Goal: Find specific page/section: Find specific page/section

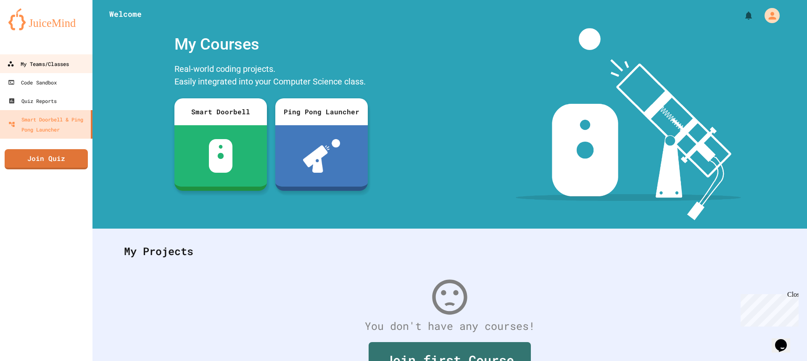
click at [50, 70] on link "My Teams/Classes" at bounding box center [46, 63] width 95 height 19
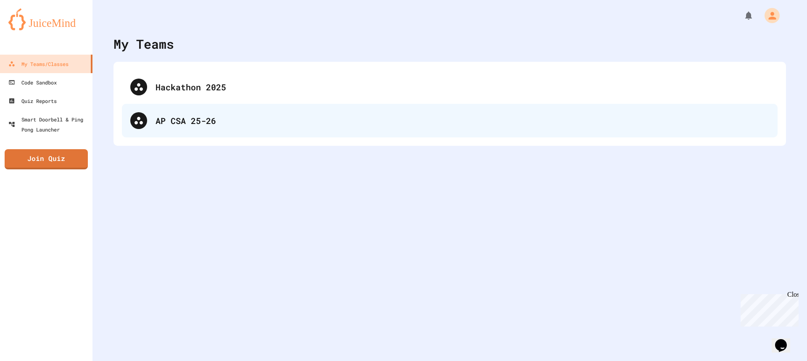
click at [167, 124] on div "AP CSA 25-26" at bounding box center [461, 120] width 613 height 13
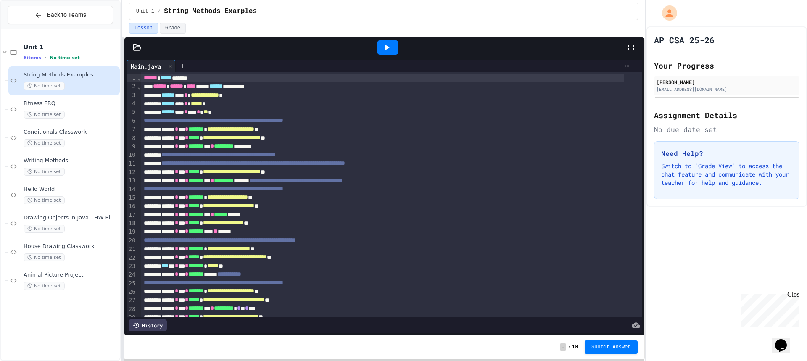
click at [391, 47] on icon at bounding box center [387, 47] width 10 height 10
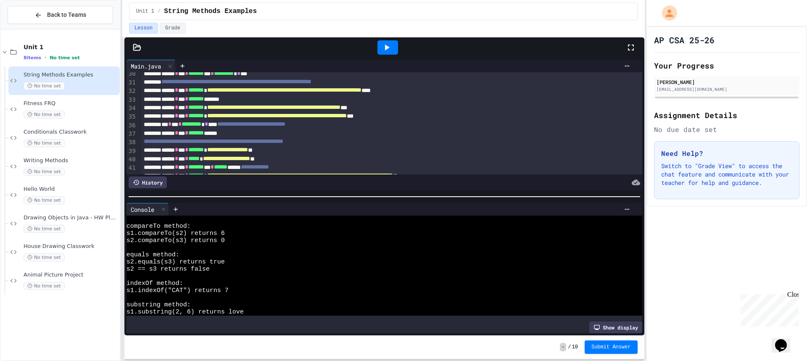
scroll to position [304, 0]
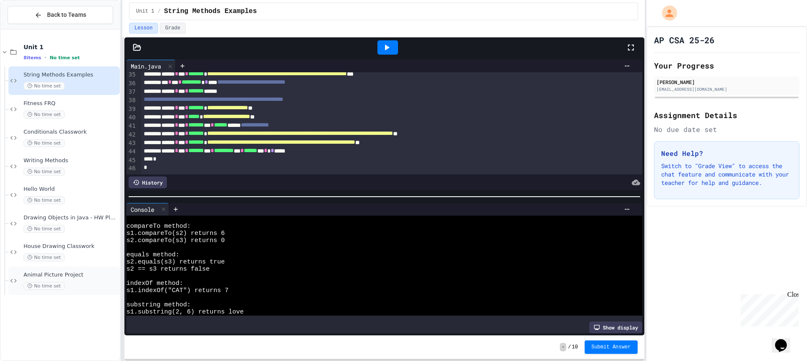
click at [79, 276] on span "Animal Picture Project" at bounding box center [71, 274] width 95 height 7
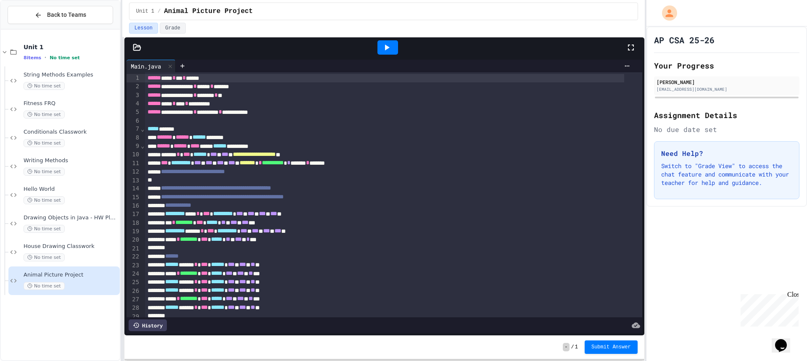
click at [395, 51] on div at bounding box center [387, 47] width 21 height 14
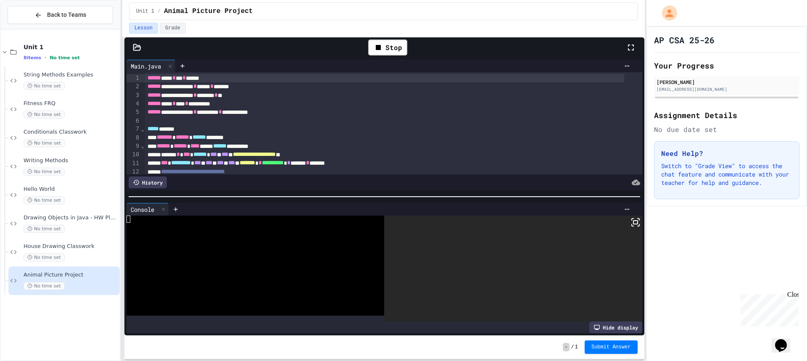
click at [637, 224] on icon at bounding box center [638, 225] width 2 height 2
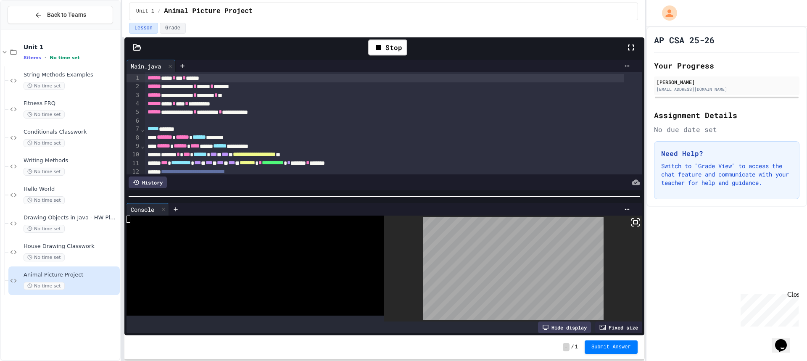
click at [385, 55] on div "Stop" at bounding box center [387, 47] width 47 height 24
click at [384, 52] on div "Stop" at bounding box center [387, 47] width 39 height 16
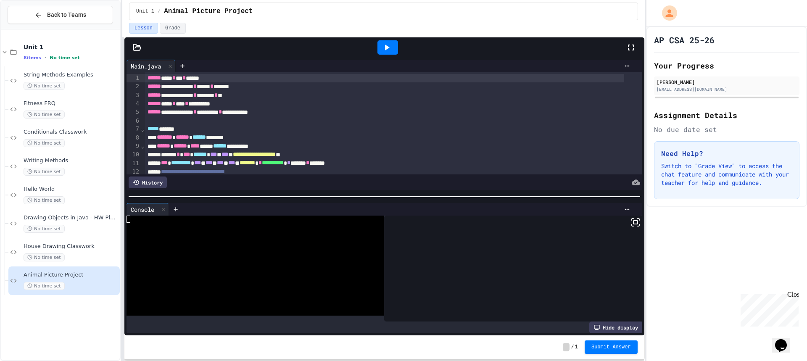
click at [384, 52] on icon at bounding box center [387, 47] width 10 height 10
